Goal: Task Accomplishment & Management: Manage account settings

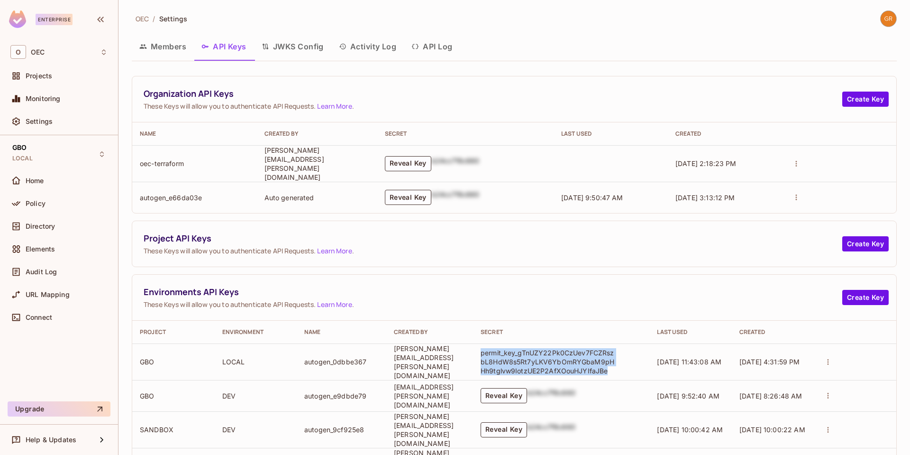
scroll to position [92, 0]
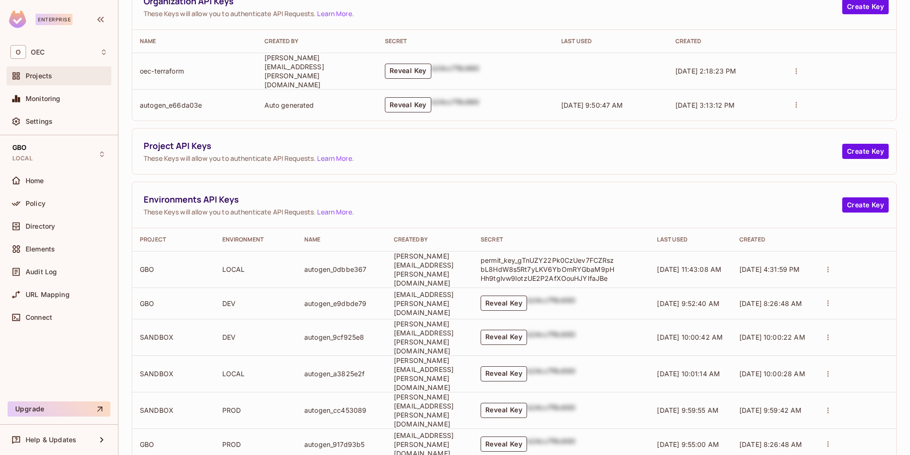
click at [40, 73] on span "Projects" at bounding box center [39, 76] width 27 height 8
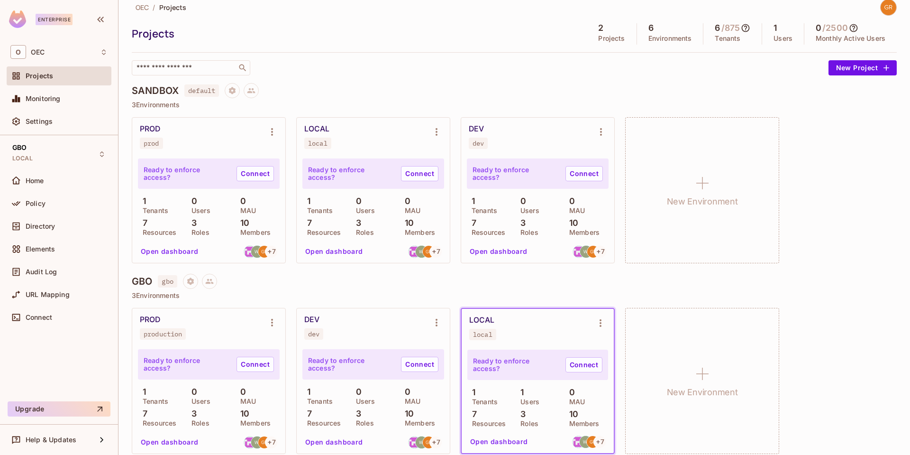
scroll to position [21, 0]
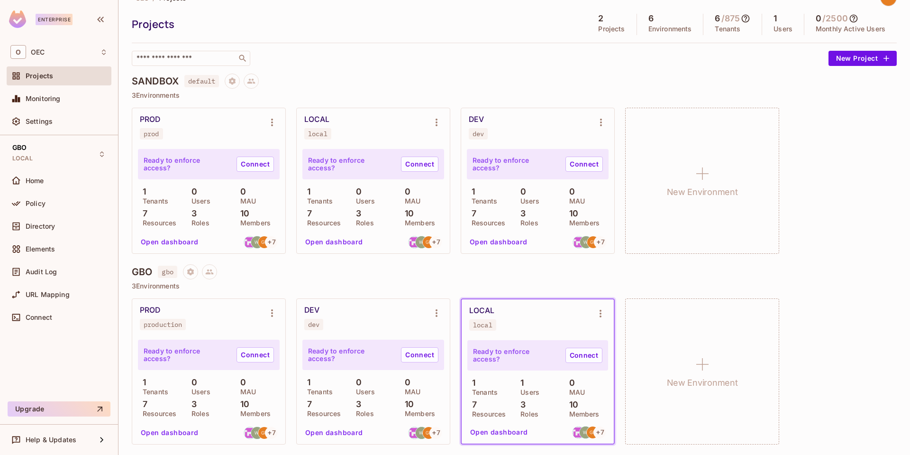
click at [507, 432] on button "Open dashboard" at bounding box center [499, 431] width 65 height 15
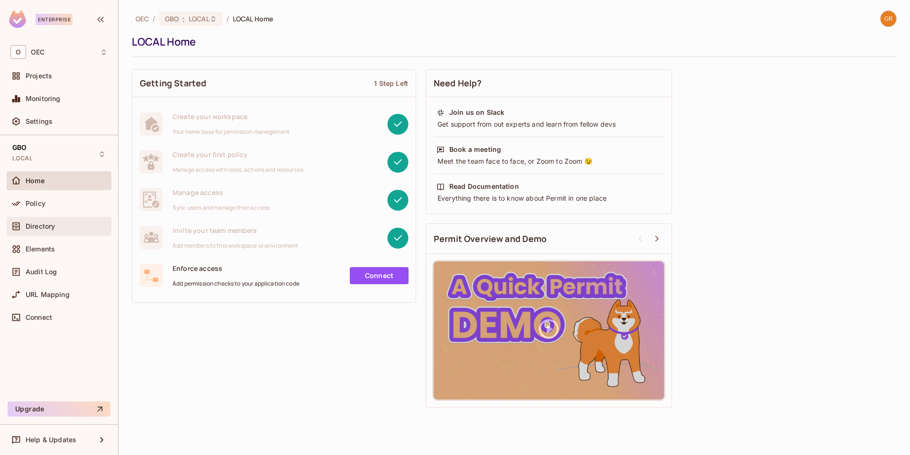
click at [36, 226] on span "Directory" at bounding box center [40, 226] width 29 height 8
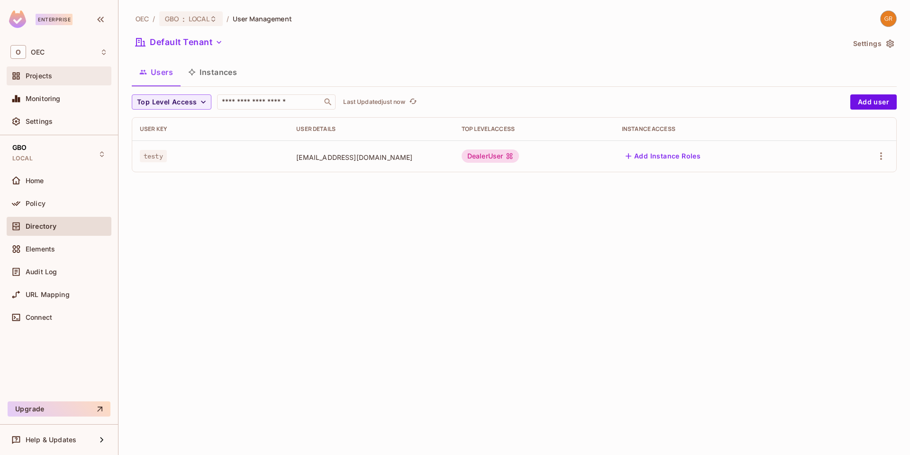
click at [46, 74] on span "Projects" at bounding box center [39, 76] width 27 height 8
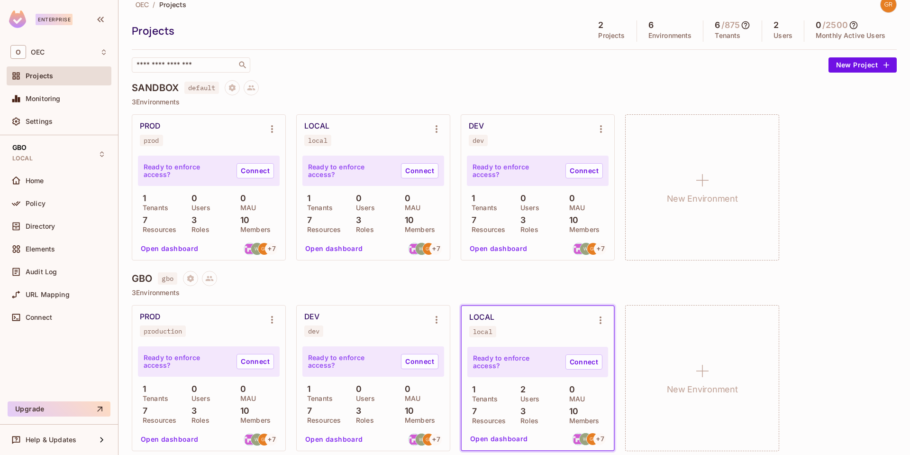
scroll to position [21, 0]
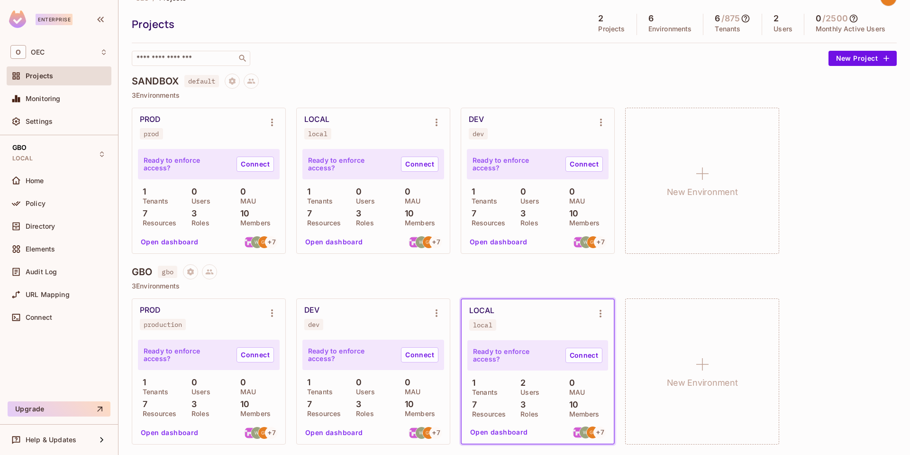
click at [502, 433] on button "Open dashboard" at bounding box center [499, 431] width 65 height 15
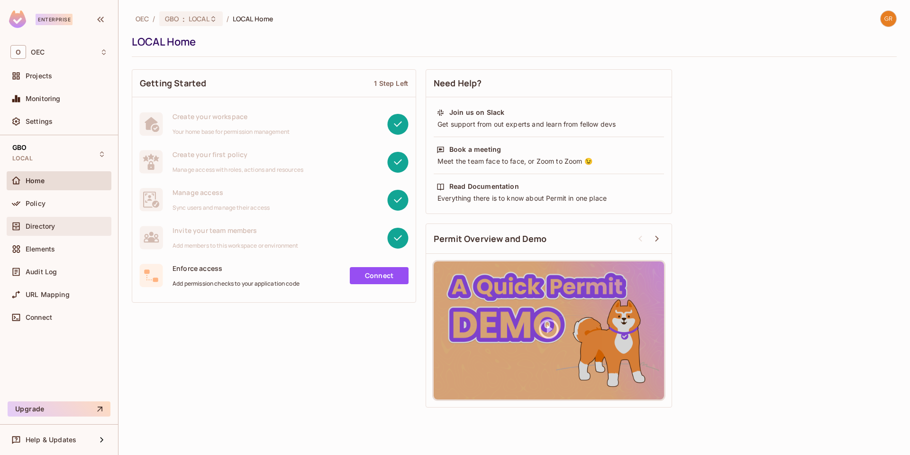
click at [44, 224] on span "Directory" at bounding box center [40, 226] width 29 height 8
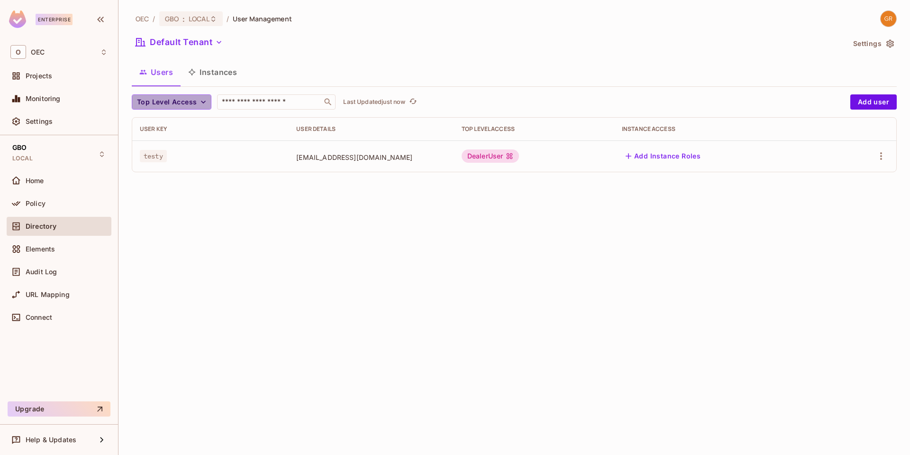
click at [204, 107] on button "Top Level Access" at bounding box center [172, 101] width 80 height 15
click at [202, 100] on div at bounding box center [455, 227] width 910 height 455
click at [202, 100] on icon "button" at bounding box center [203, 101] width 9 height 9
click at [169, 125] on span "DealerAdmin" at bounding box center [159, 123] width 40 height 9
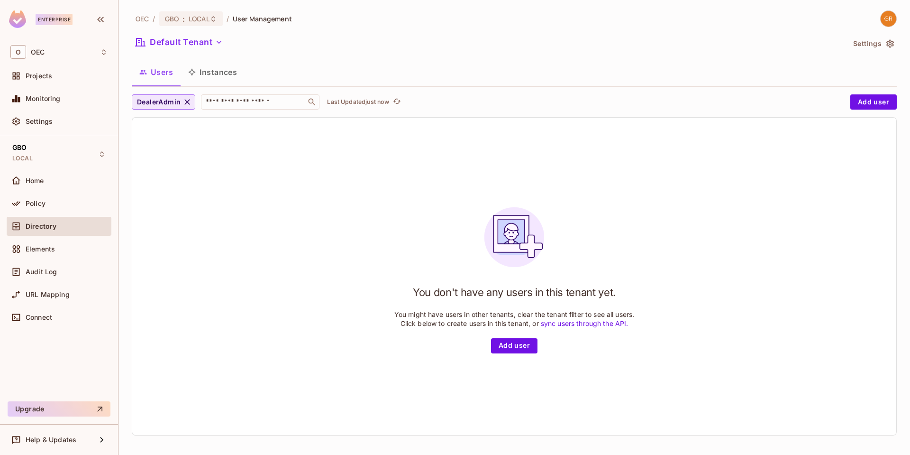
click at [189, 101] on icon "button" at bounding box center [187, 101] width 9 height 9
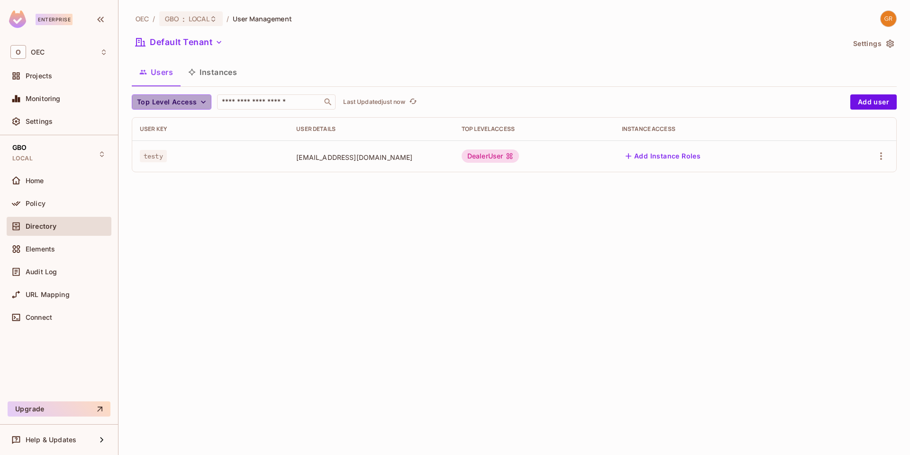
click at [189, 101] on span "Top Level Access" at bounding box center [167, 102] width 60 height 12
click at [171, 145] on span "DealerUser" at bounding box center [159, 143] width 40 height 9
click at [184, 102] on icon "button" at bounding box center [181, 101] width 9 height 9
click at [424, 241] on div "OEC / GBO : LOCAL / User Management Default Tenant Settings Users Instances Top…" at bounding box center [515, 227] width 792 height 455
click at [227, 77] on button "Instances" at bounding box center [213, 72] width 64 height 24
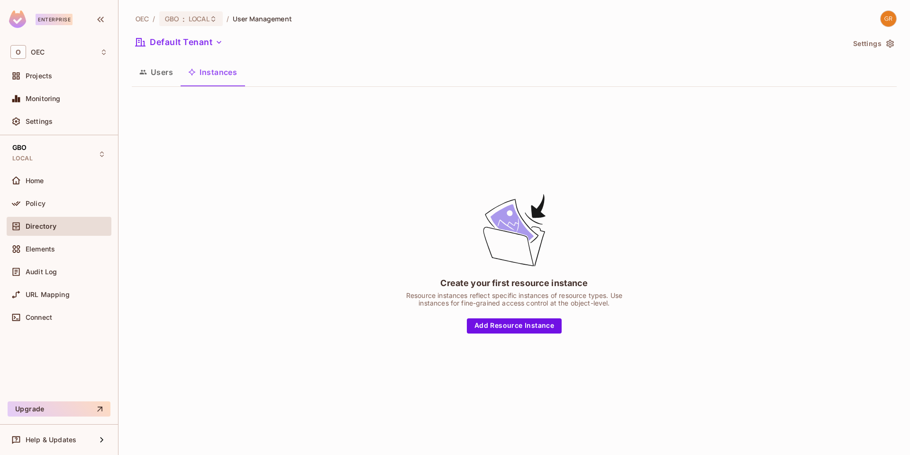
click at [149, 72] on button "Users" at bounding box center [156, 72] width 49 height 24
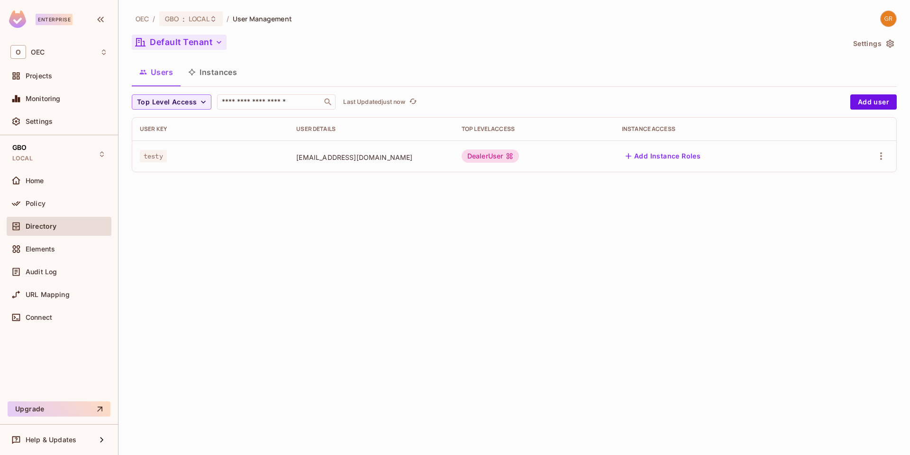
click at [220, 44] on icon "button" at bounding box center [218, 41] width 9 height 9
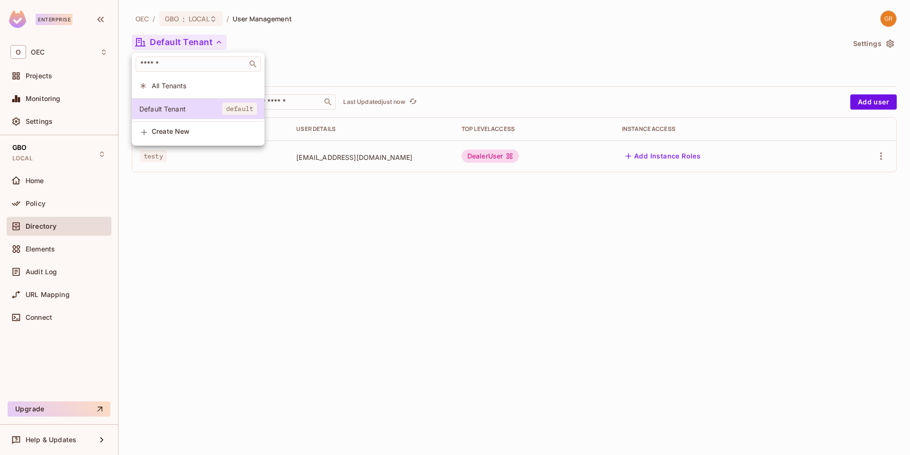
click at [163, 86] on span "All Tenants" at bounding box center [204, 85] width 105 height 9
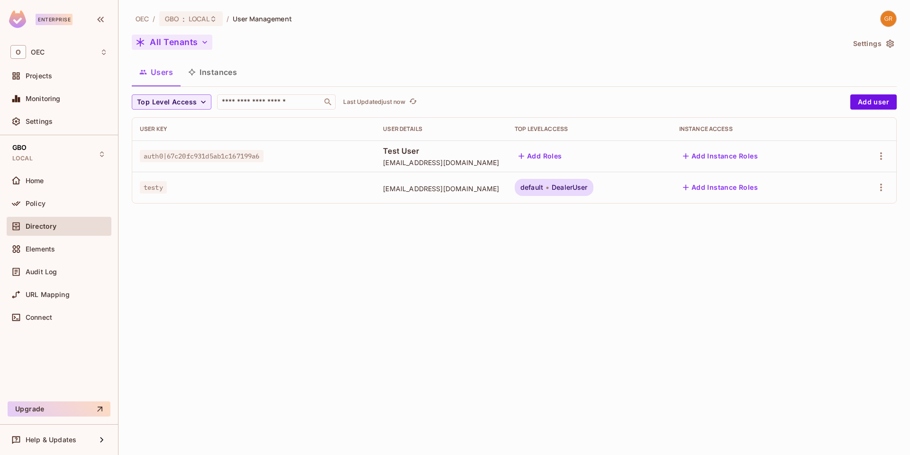
click at [359, 285] on div "OEC / GBO : LOCAL / User Management All Tenants Settings Users Instances Top Le…" at bounding box center [515, 227] width 792 height 455
click at [194, 42] on button "All Tenants" at bounding box center [172, 42] width 81 height 15
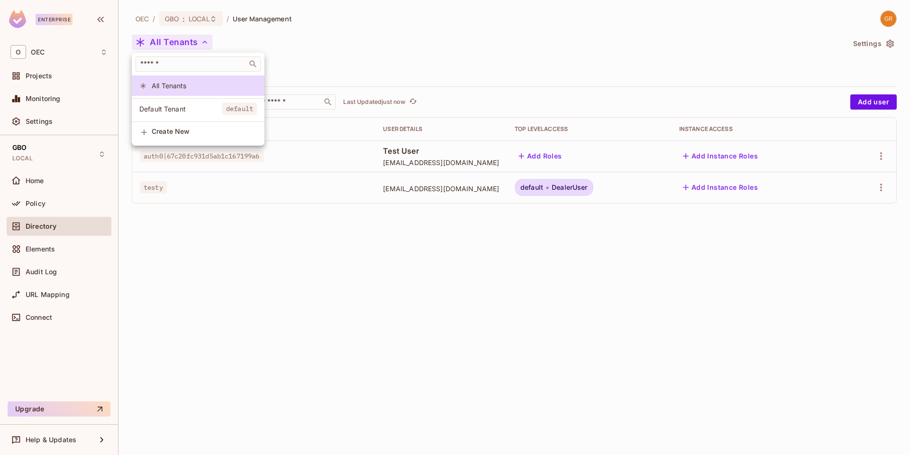
click at [355, 294] on div at bounding box center [455, 227] width 910 height 455
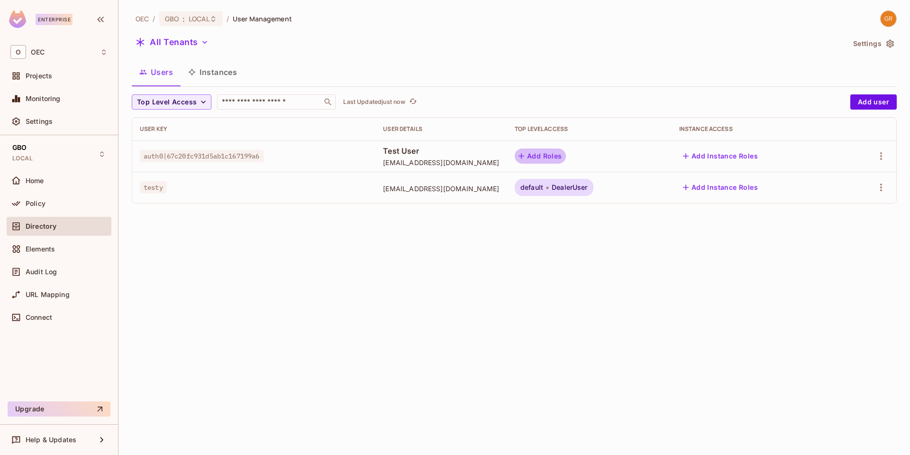
click at [566, 158] on button "Add Roles" at bounding box center [540, 155] width 51 height 15
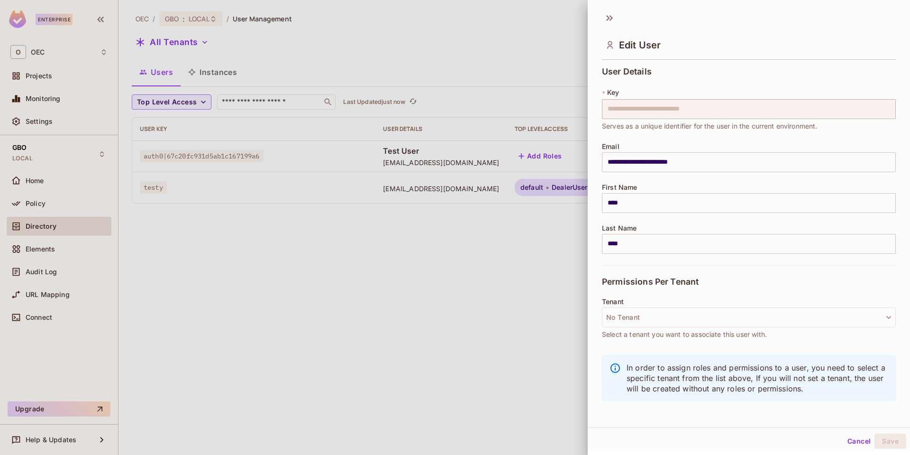
scroll to position [1, 0]
click at [836, 315] on button "No Tenant" at bounding box center [749, 316] width 294 height 20
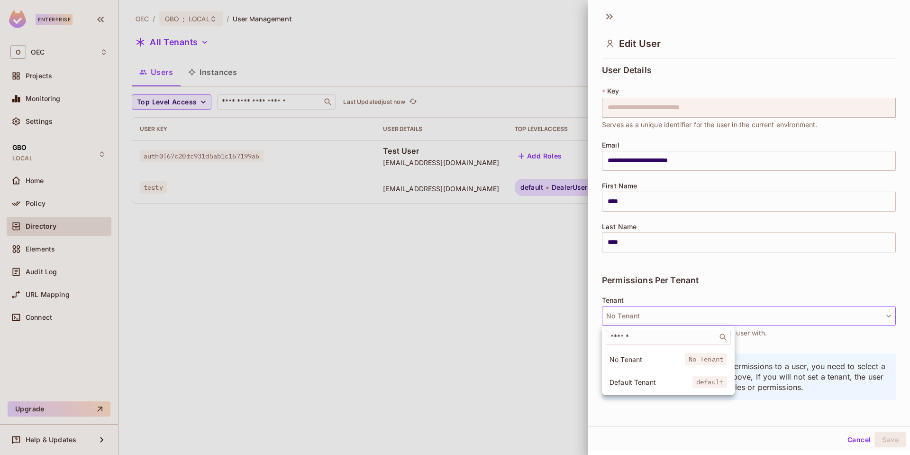
click at [843, 377] on div at bounding box center [455, 227] width 910 height 455
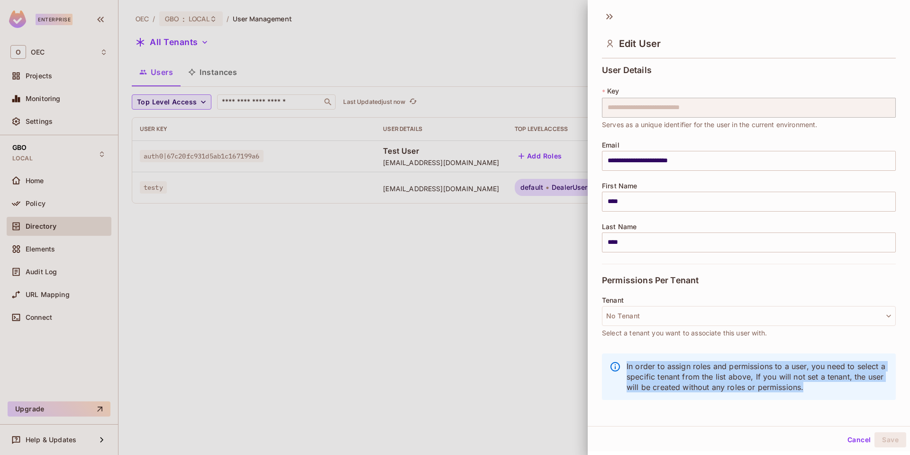
drag, startPoint x: 626, startPoint y: 366, endPoint x: 866, endPoint y: 389, distance: 241.5
click at [866, 389] on div "In order to assign roles and permissions to a user, you need to select a specif…" at bounding box center [749, 376] width 294 height 46
click at [828, 376] on p "In order to assign roles and permissions to a user, you need to select a specif…" at bounding box center [758, 376] width 262 height 31
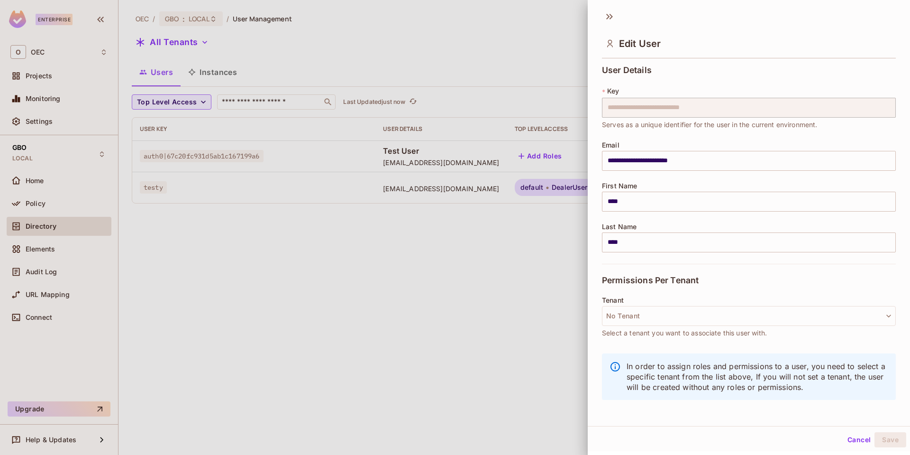
drag, startPoint x: 784, startPoint y: 377, endPoint x: 779, endPoint y: 376, distance: 5.4
click at [784, 376] on p "In order to assign roles and permissions to a user, you need to select a specif…" at bounding box center [758, 376] width 262 height 31
drag, startPoint x: 783, startPoint y: 376, endPoint x: 857, endPoint y: 376, distance: 74.0
click at [857, 376] on p "In order to assign roles and permissions to a user, you need to select a specif…" at bounding box center [758, 376] width 262 height 31
click at [334, 41] on div at bounding box center [455, 227] width 910 height 455
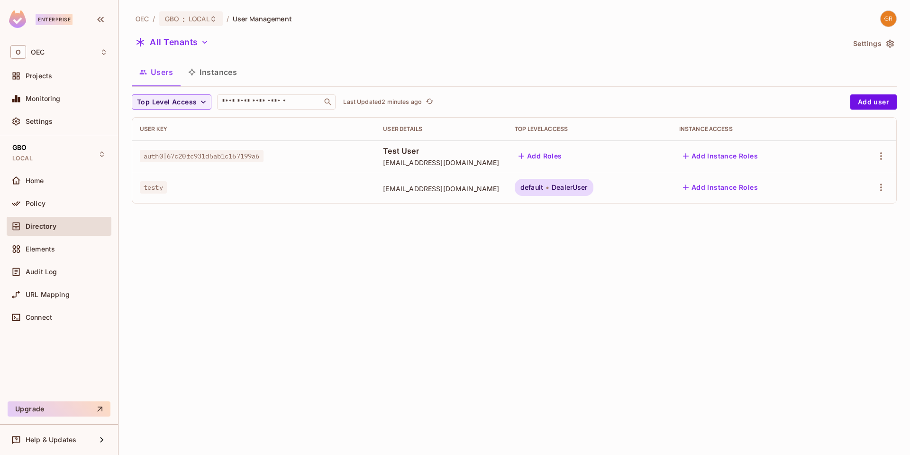
click at [200, 41] on icon "button" at bounding box center [204, 41] width 9 height 9
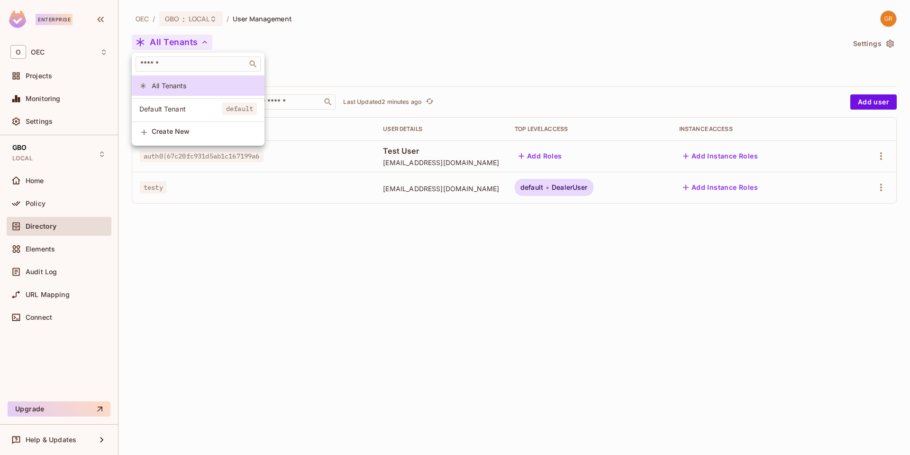
click at [371, 45] on div at bounding box center [455, 227] width 910 height 455
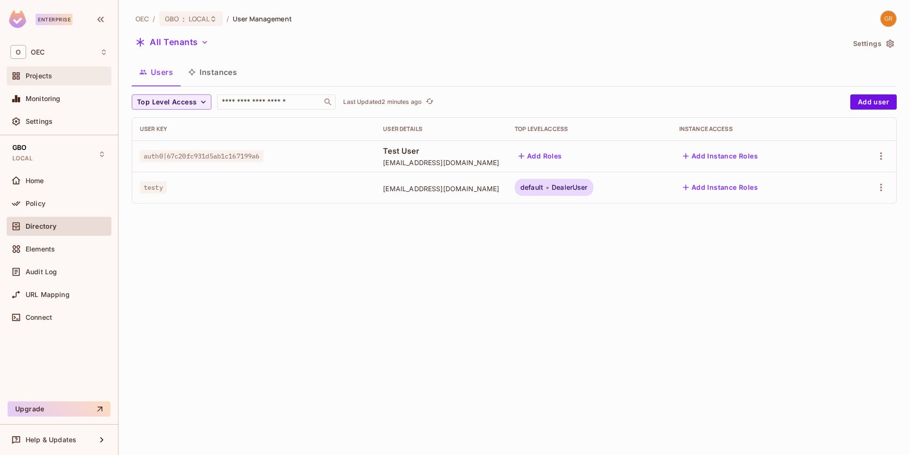
click at [37, 74] on span "Projects" at bounding box center [39, 76] width 27 height 8
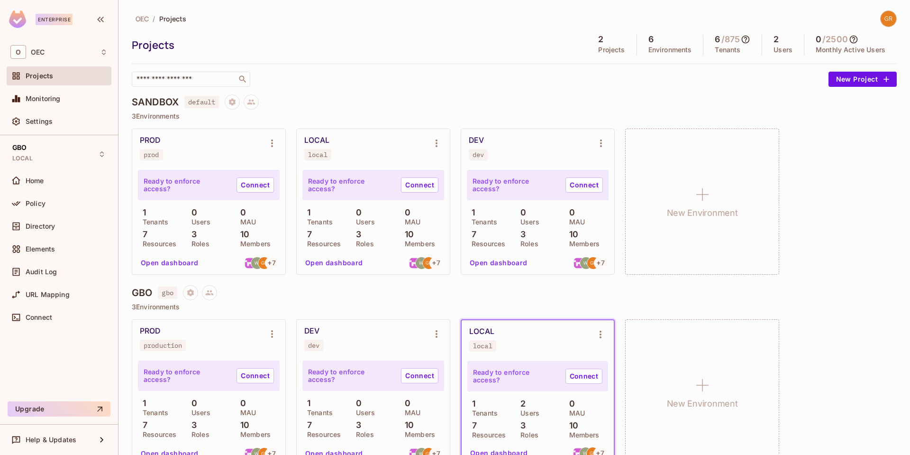
scroll to position [21, 0]
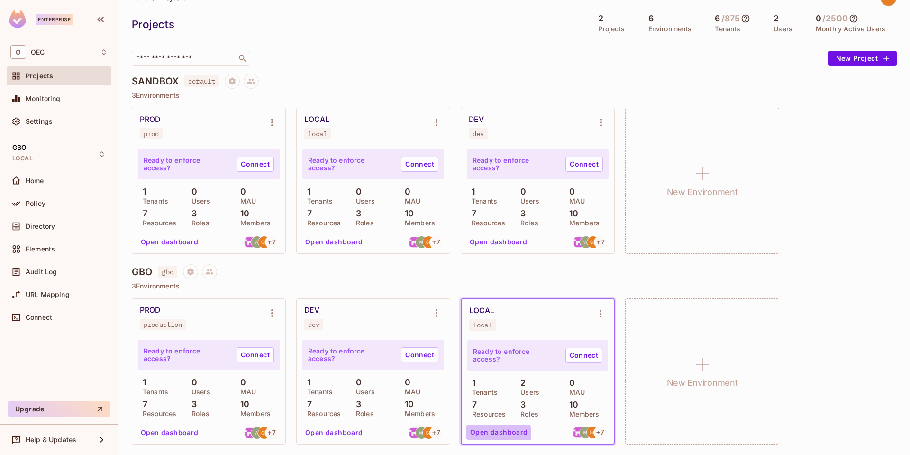
click at [486, 434] on button "Open dashboard" at bounding box center [499, 431] width 65 height 15
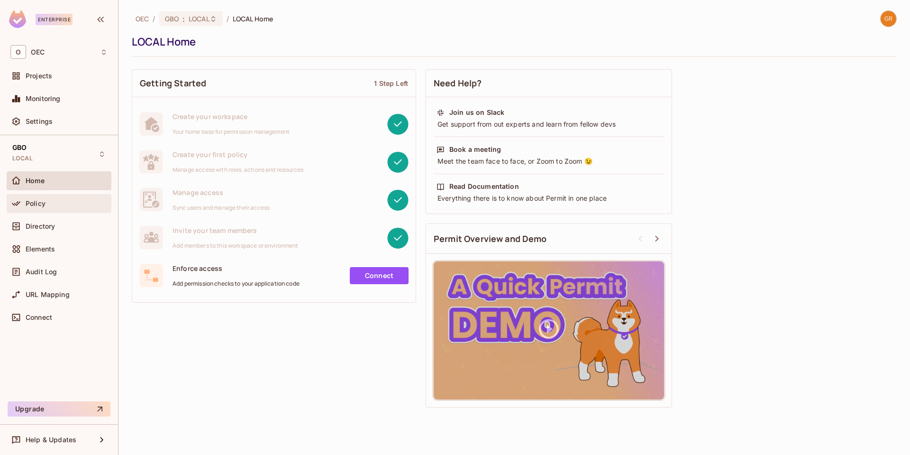
click at [42, 205] on span "Policy" at bounding box center [36, 204] width 20 height 8
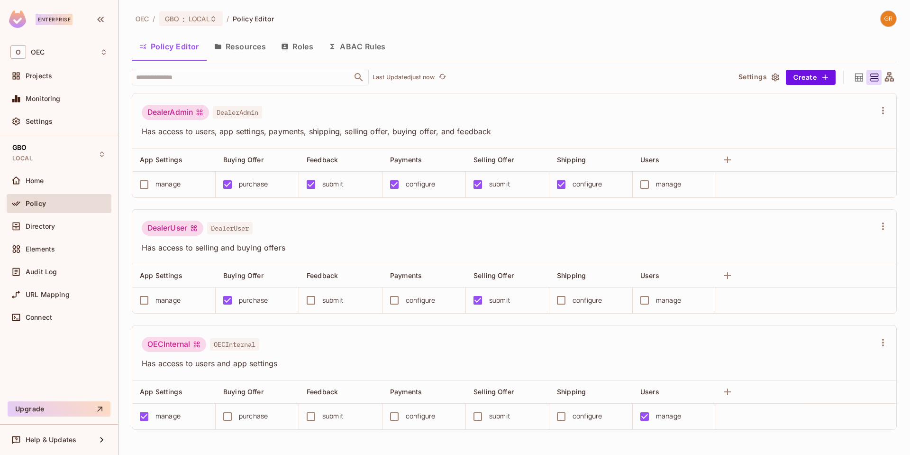
click at [754, 75] on button "Settings" at bounding box center [758, 77] width 47 height 15
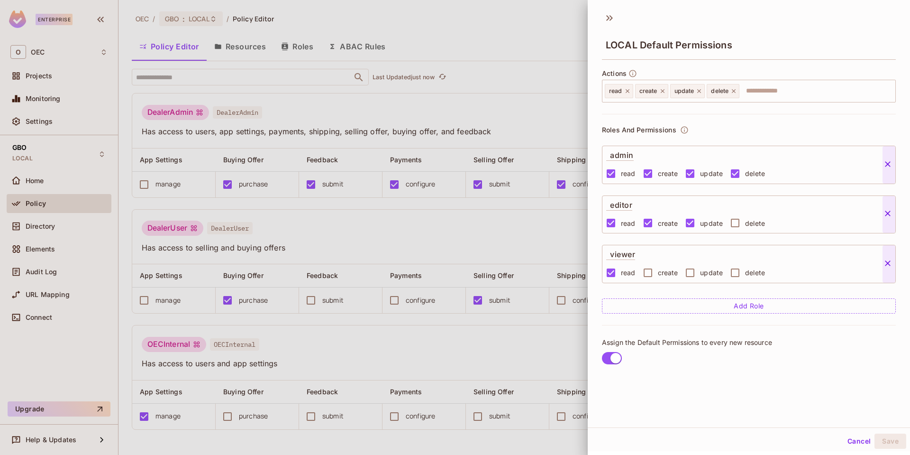
click at [482, 24] on div at bounding box center [455, 227] width 910 height 455
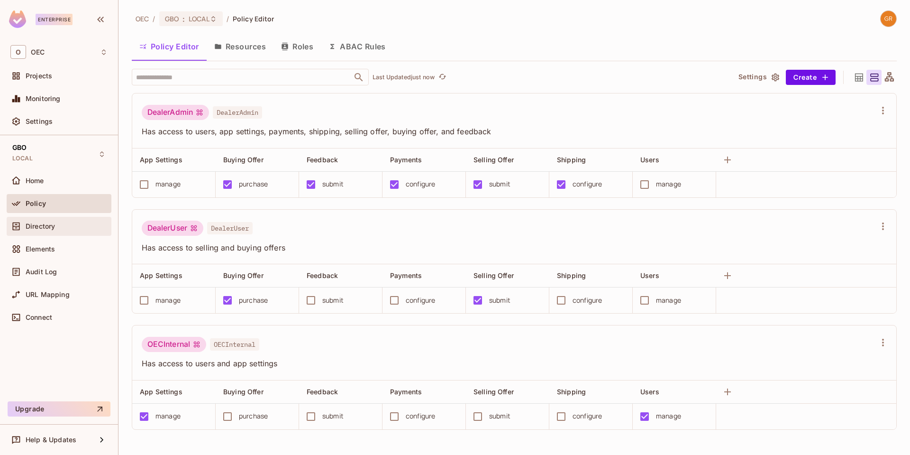
click at [60, 229] on div "Directory" at bounding box center [67, 226] width 82 height 8
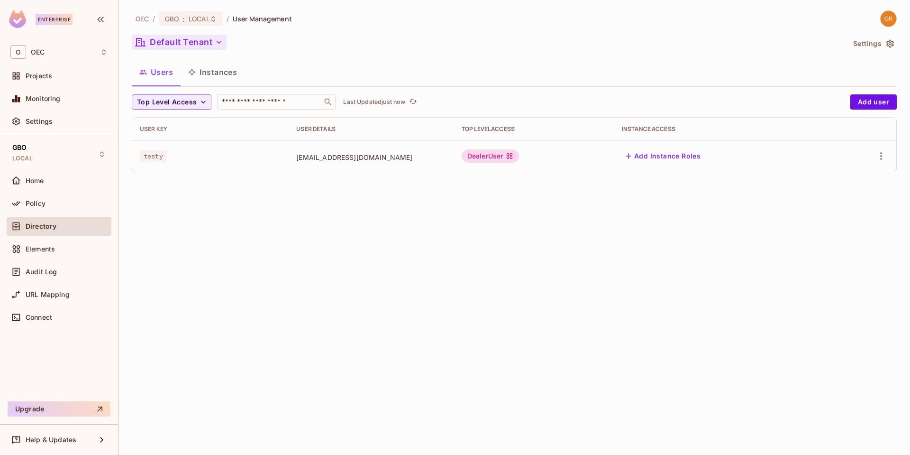
click at [219, 40] on icon "button" at bounding box center [218, 41] width 9 height 9
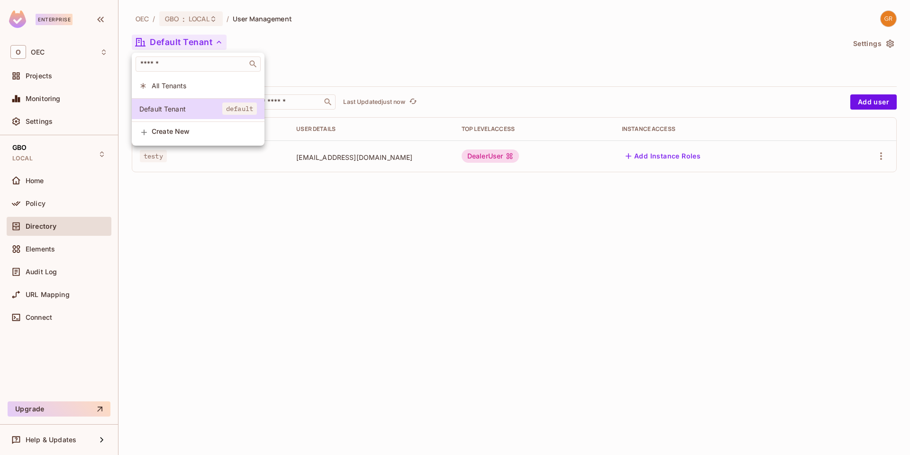
click at [372, 36] on div at bounding box center [455, 227] width 910 height 455
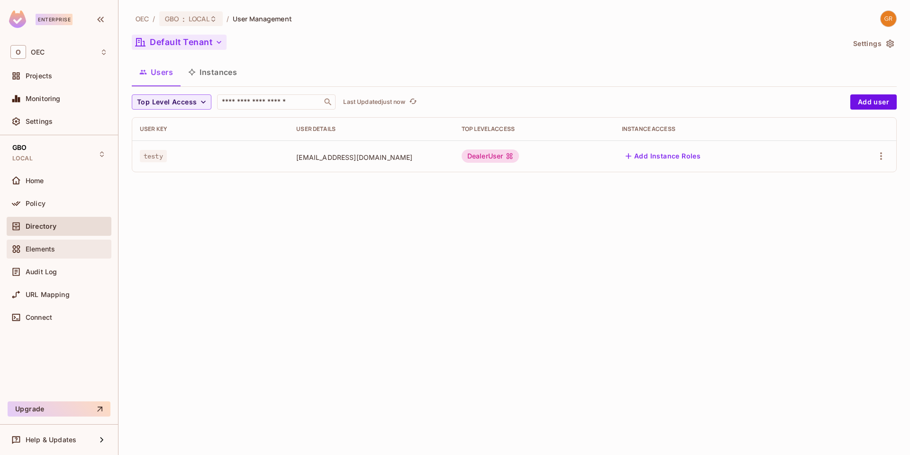
click at [35, 247] on span "Elements" at bounding box center [40, 249] width 29 height 8
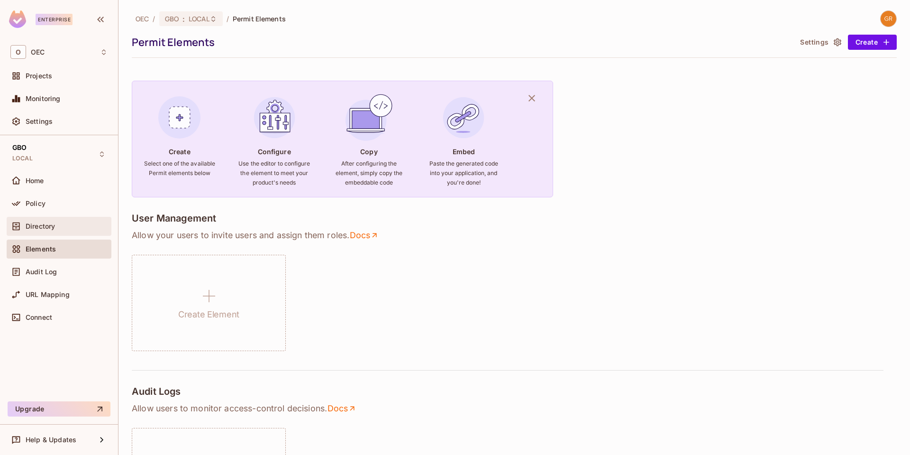
click at [42, 229] on span "Directory" at bounding box center [40, 226] width 29 height 8
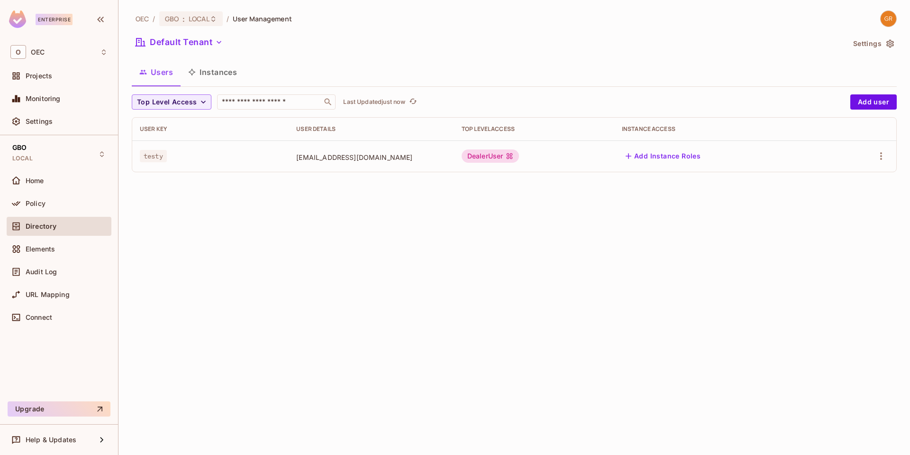
click at [222, 75] on button "Instances" at bounding box center [213, 72] width 64 height 24
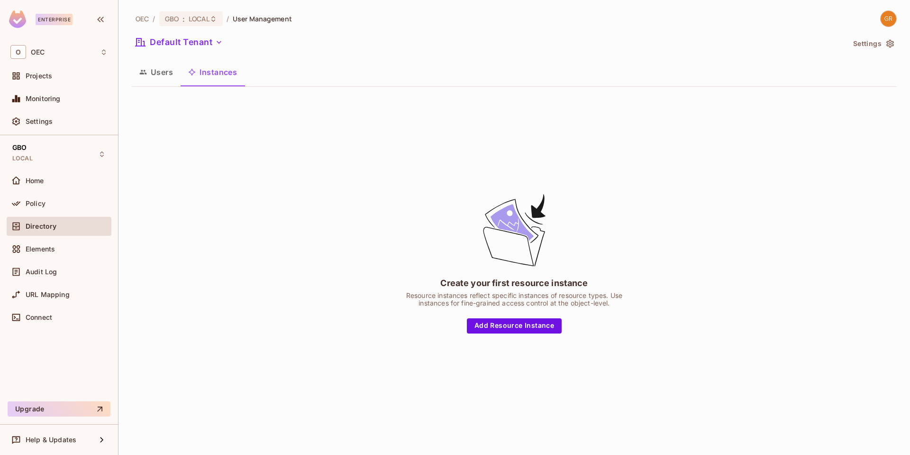
click at [156, 69] on button "Users" at bounding box center [156, 72] width 49 height 24
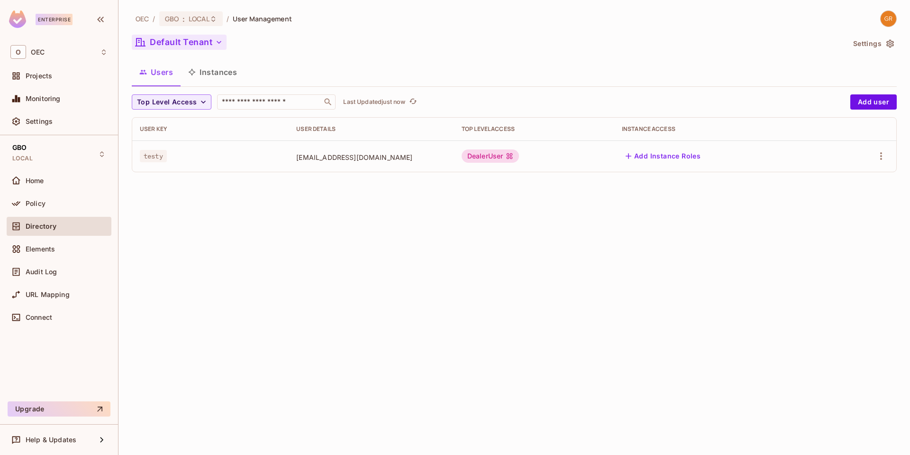
click at [219, 43] on icon "button" at bounding box center [219, 42] width 5 height 3
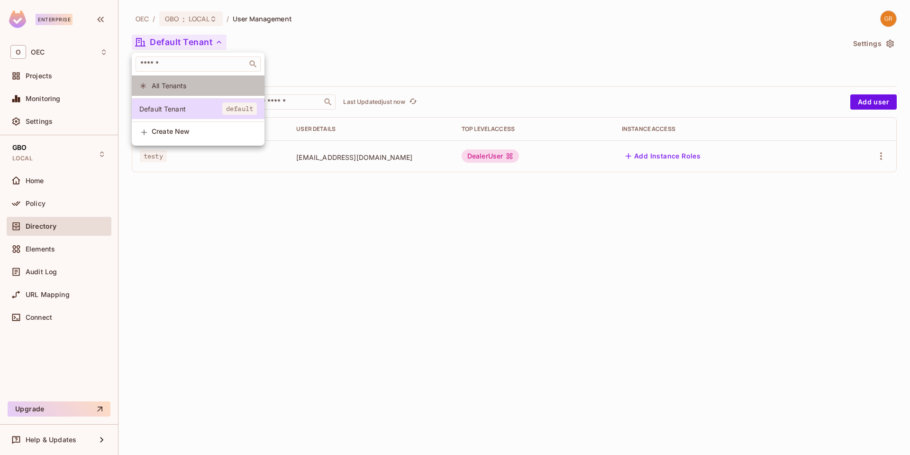
click at [174, 84] on span "All Tenants" at bounding box center [204, 85] width 105 height 9
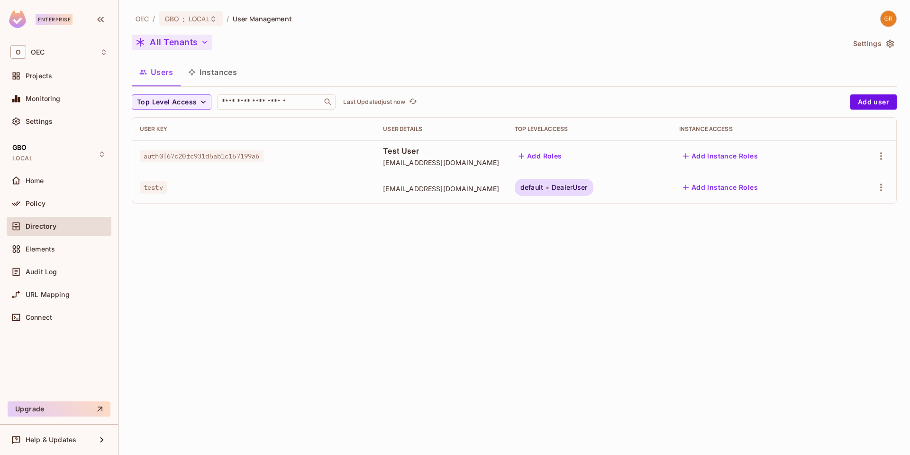
click at [217, 281] on div "OEC / GBO : LOCAL / User Management All Tenants Settings Users Instances Top Le…" at bounding box center [515, 227] width 792 height 455
click at [566, 155] on button "Add Roles" at bounding box center [540, 155] width 51 height 15
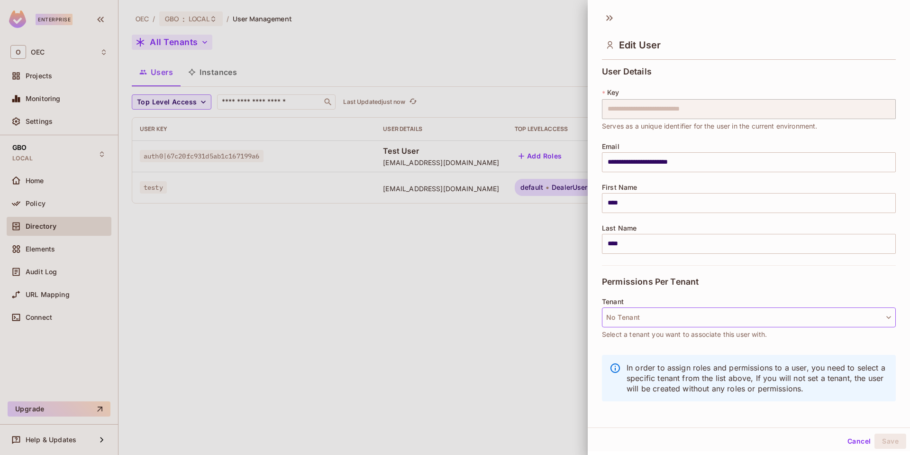
click at [752, 313] on button "No Tenant" at bounding box center [749, 317] width 294 height 20
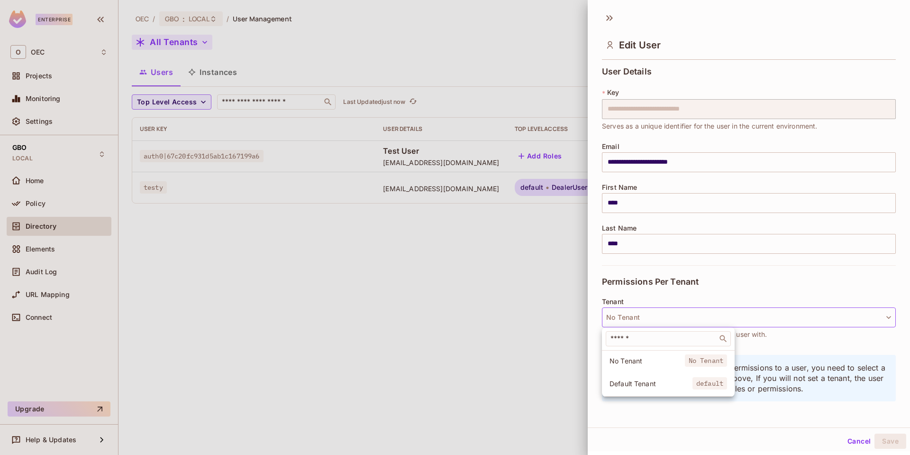
click at [654, 382] on span "Default Tenant" at bounding box center [651, 383] width 83 height 9
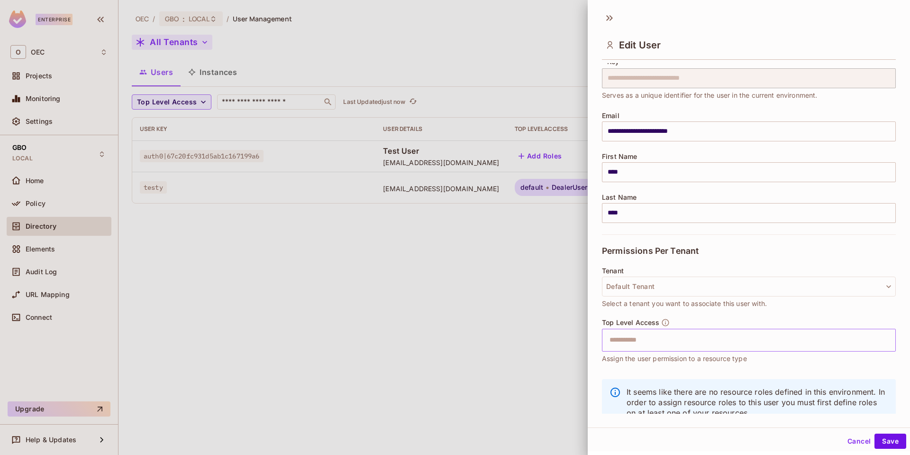
scroll to position [47, 0]
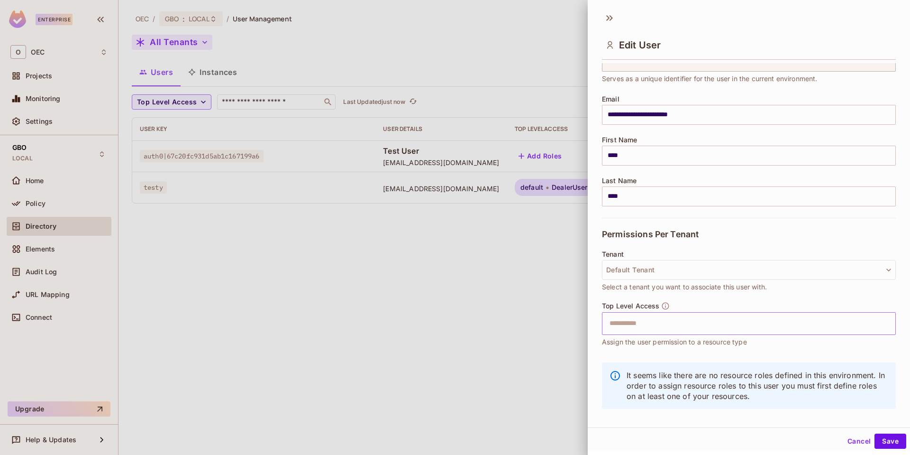
click at [804, 322] on input "text" at bounding box center [741, 323] width 274 height 19
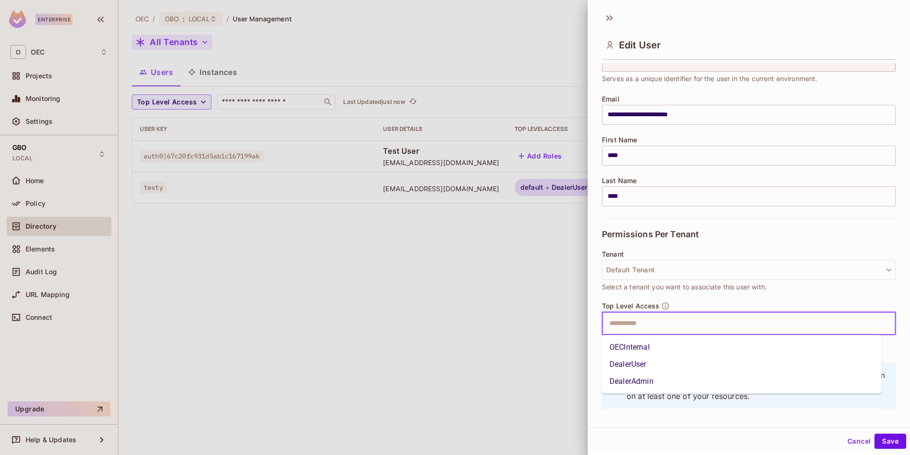
click at [483, 294] on div at bounding box center [455, 227] width 910 height 455
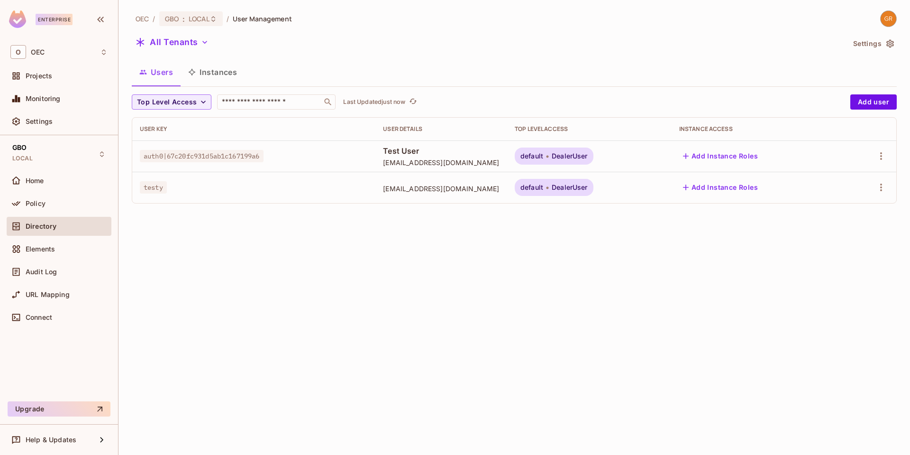
click at [582, 336] on div "OEC / GBO : LOCAL / User Management All Tenants Settings Users Instances Top Le…" at bounding box center [515, 227] width 792 height 455
click at [522, 313] on div "OEC / GBO : LOCAL / User Management All Tenants Settings Users Instances Top Le…" at bounding box center [515, 227] width 792 height 455
click at [879, 185] on icon "button" at bounding box center [881, 187] width 11 height 11
click at [829, 276] on span "Delete User" at bounding box center [838, 271] width 43 height 15
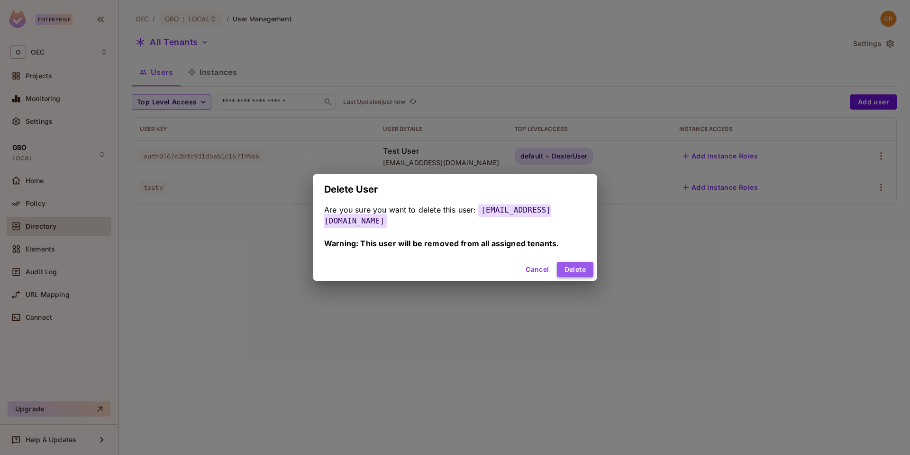
click at [570, 264] on button "Delete" at bounding box center [575, 269] width 37 height 15
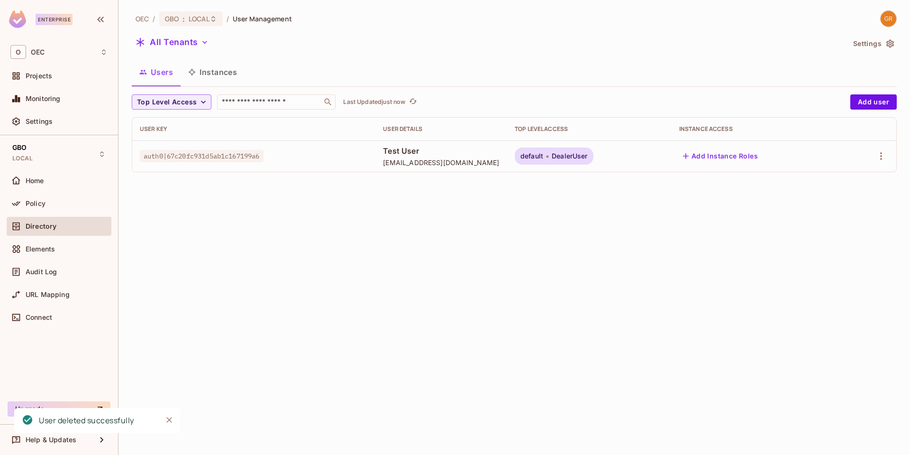
click at [492, 287] on div "OEC / GBO : LOCAL / User Management All Tenants Settings Users Instances Top Le…" at bounding box center [515, 227] width 792 height 455
click at [307, 281] on div "OEC / GBO : LOCAL / User Management All Tenants Settings Users Instances Top Le…" at bounding box center [515, 227] width 792 height 455
click at [39, 204] on span "Policy" at bounding box center [36, 204] width 20 height 8
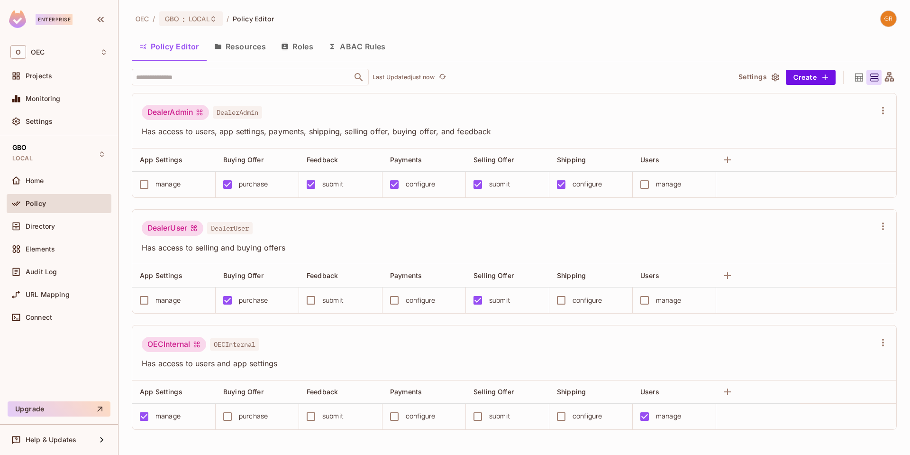
click at [306, 45] on button "Roles" at bounding box center [297, 47] width 47 height 24
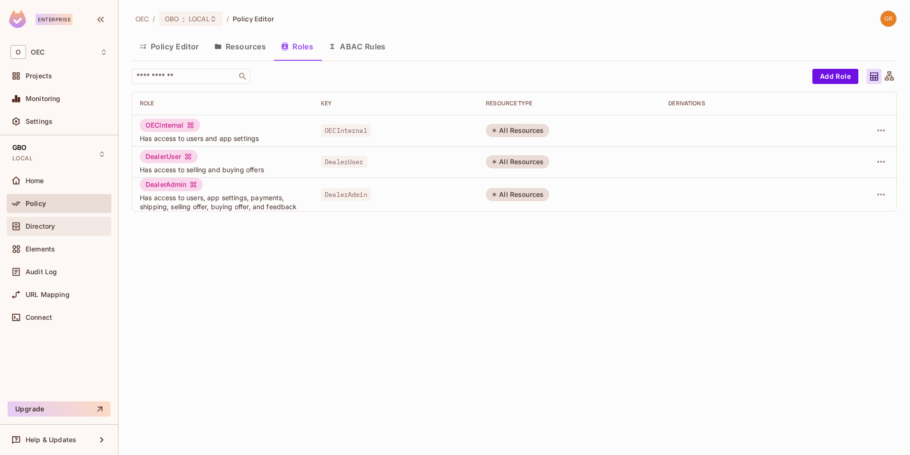
click at [33, 228] on span "Directory" at bounding box center [40, 226] width 29 height 8
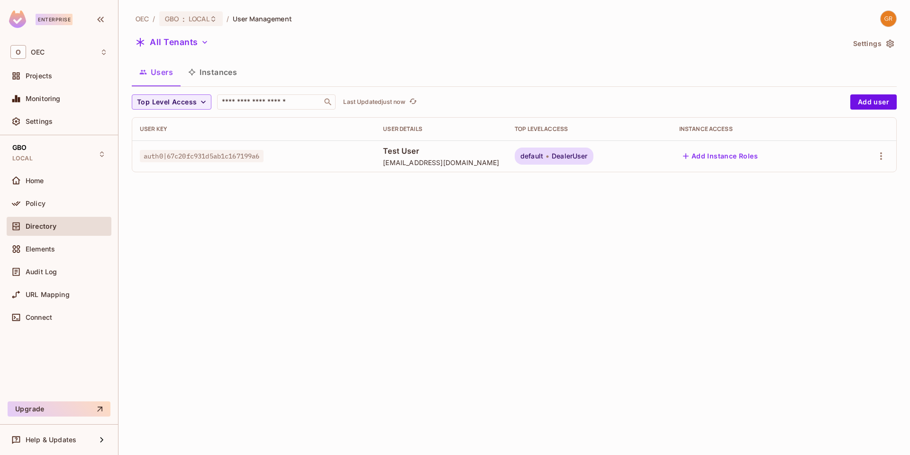
click at [459, 272] on div "OEC / GBO : LOCAL / User Management All Tenants Settings Users Instances Top Le…" at bounding box center [515, 227] width 792 height 455
click at [433, 104] on icon "refresh" at bounding box center [430, 101] width 8 height 8
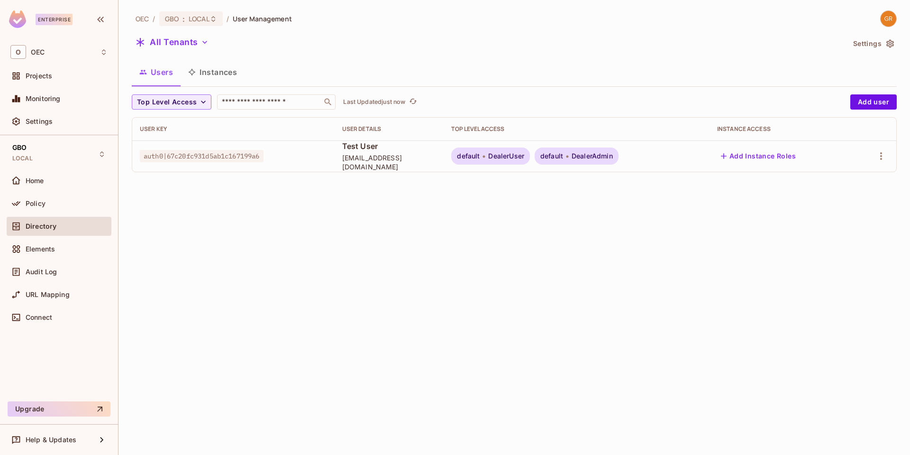
click at [591, 315] on div "OEC / GBO : LOCAL / User Management All Tenants Settings Users Instances Top Le…" at bounding box center [515, 227] width 792 height 455
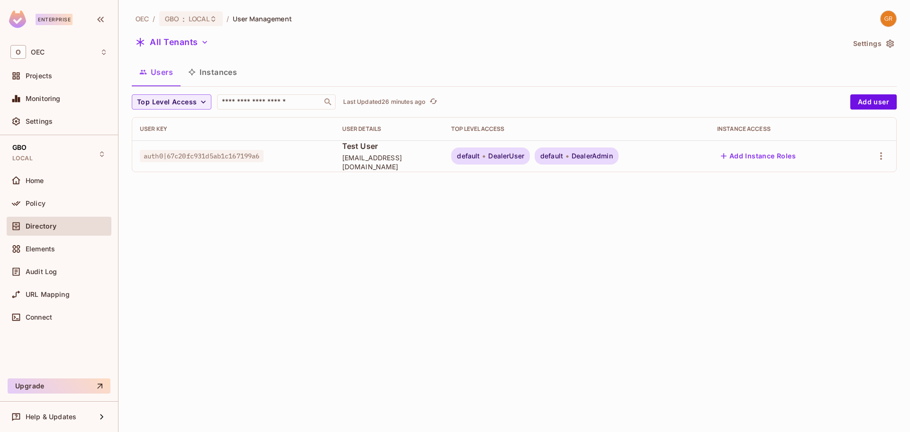
click at [614, 320] on div "OEC / GBO : LOCAL / User Management All Tenants Settings Users Instances Top Le…" at bounding box center [515, 216] width 792 height 432
drag, startPoint x: 335, startPoint y: 151, endPoint x: 432, endPoint y: 164, distance: 98.5
click at [432, 164] on td "Test User [EMAIL_ADDRESS][DOMAIN_NAME]" at bounding box center [390, 155] width 110 height 31
click at [448, 259] on div "OEC / GBO : LOCAL / User Management All Tenants Settings Users Instances Top Le…" at bounding box center [515, 216] width 792 height 432
click at [651, 29] on div "OEC / GBO : LOCAL / User Management All Tenants Settings Users Instances Top Le…" at bounding box center [514, 94] width 765 height 169
